Goal: Task Accomplishment & Management: Complete application form

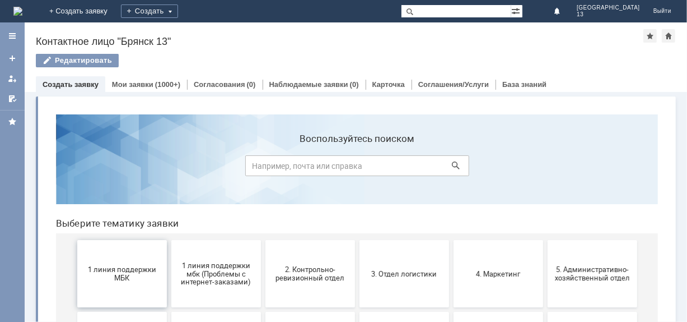
click at [131, 291] on button "1 линия поддержки МБК" at bounding box center [122, 272] width 90 height 67
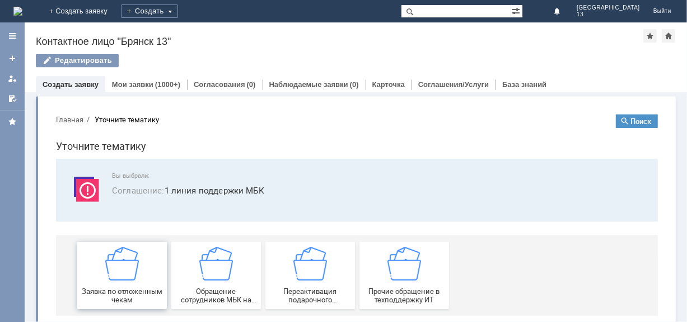
click at [117, 286] on span "Заявка по отложенным чекам" at bounding box center [121, 294] width 83 height 17
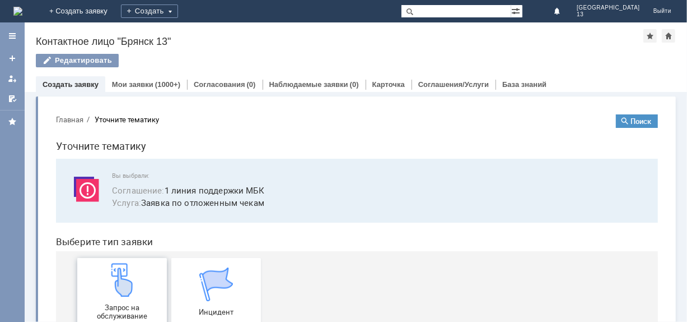
click at [117, 286] on img at bounding box center [122, 279] width 34 height 34
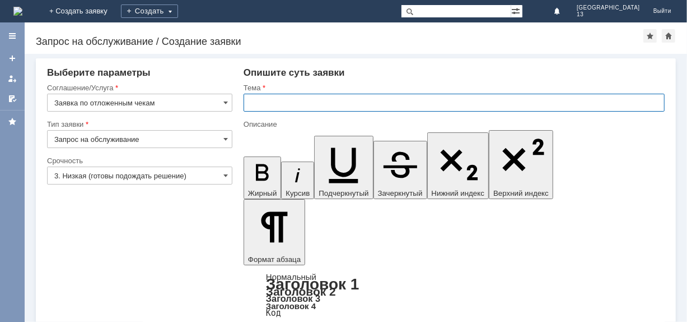
click at [263, 100] on input "text" at bounding box center [454, 103] width 421 height 18
type input "Отложенные чеки [DATE] [GEOGRAPHIC_DATA] 13"
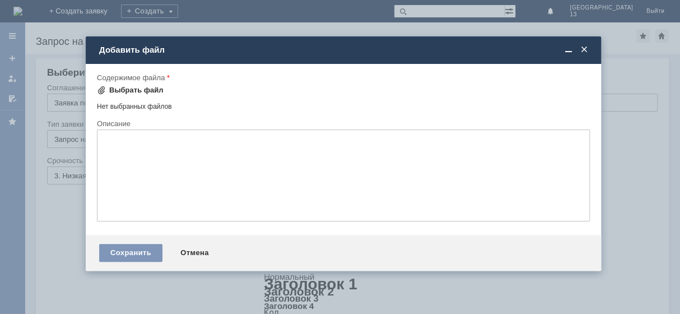
click at [136, 92] on div "Выбрать файл" at bounding box center [136, 90] width 54 height 9
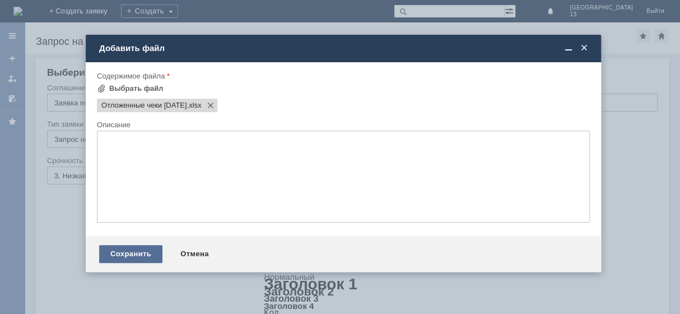
click at [119, 258] on div "Сохранить" at bounding box center [130, 254] width 63 height 18
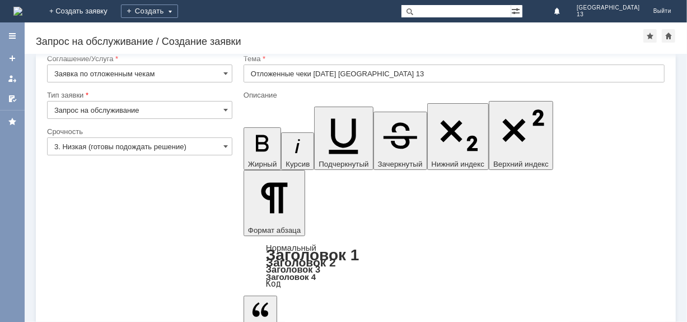
scroll to position [34, 0]
